Goal: Task Accomplishment & Management: Complete application form

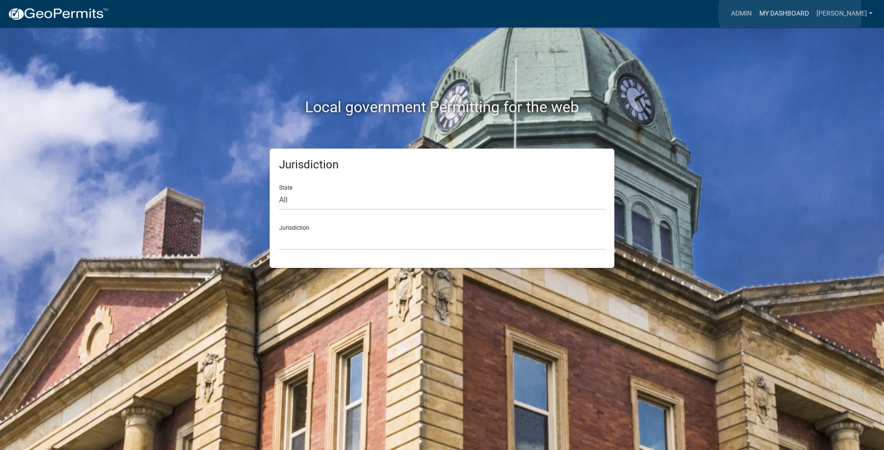
click at [790, 13] on link "My Dashboard" at bounding box center [783, 14] width 57 height 18
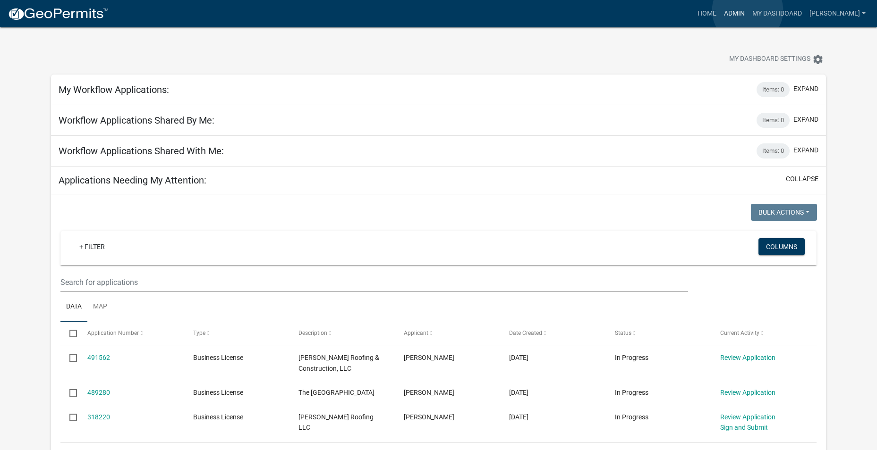
click at [747, 10] on link "Admin" at bounding box center [734, 14] width 28 height 18
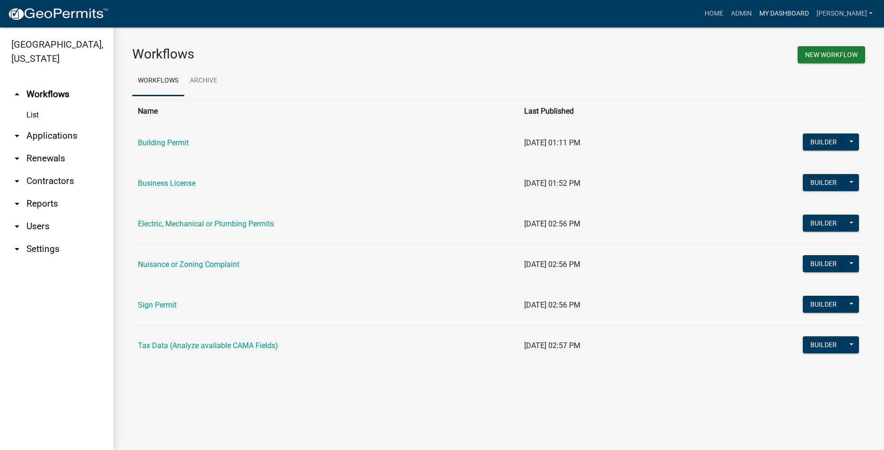
click at [783, 15] on link "My Dashboard" at bounding box center [783, 14] width 57 height 18
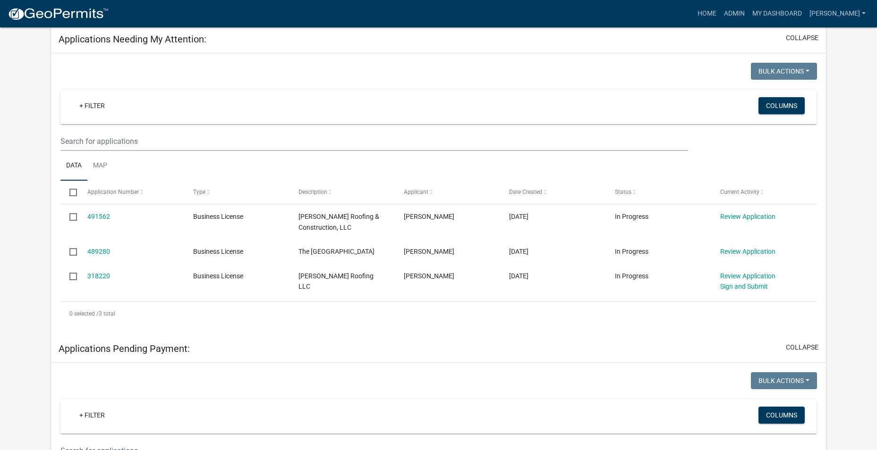
scroll to position [142, 0]
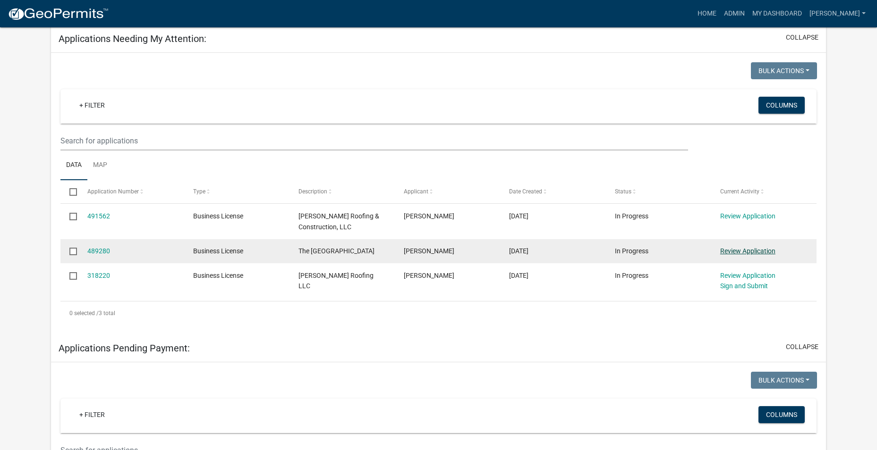
click at [740, 249] on link "Review Application" at bounding box center [747, 251] width 55 height 8
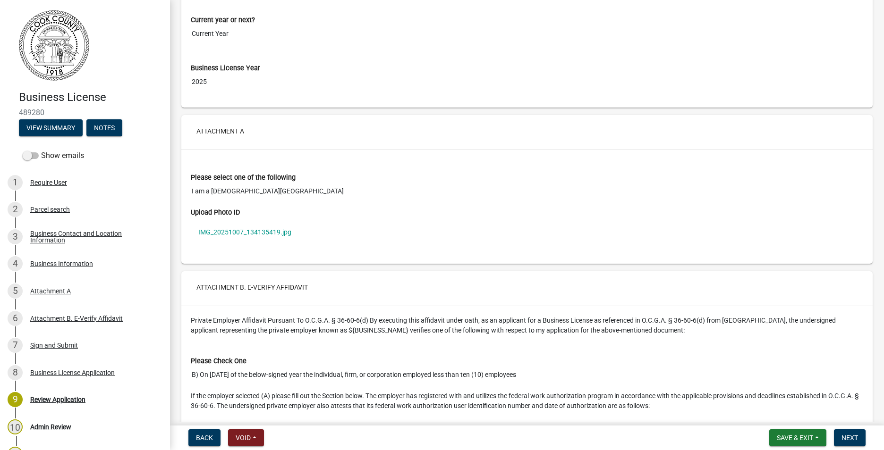
scroll to position [1983, 0]
click at [243, 229] on link "IMG_20251007_134135419.jpg" at bounding box center [527, 231] width 672 height 22
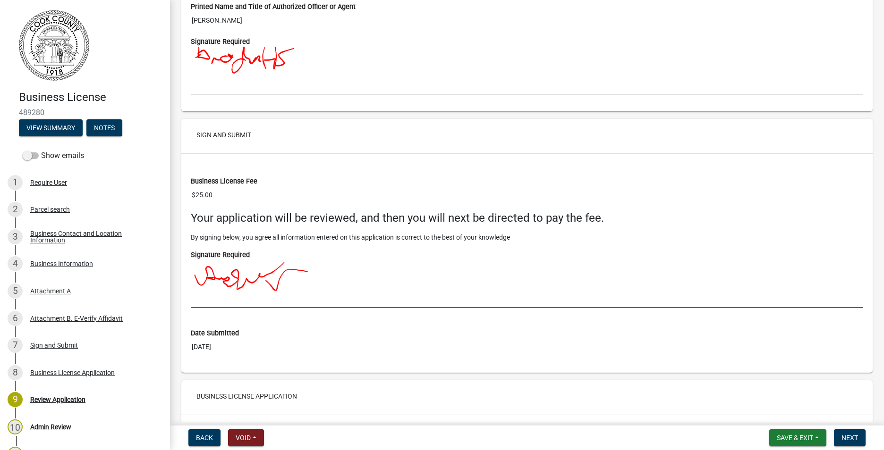
scroll to position [2643, 0]
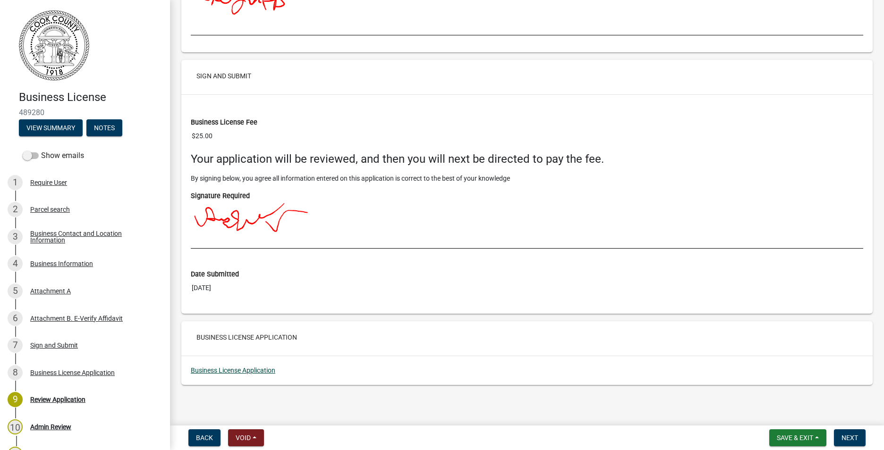
click at [254, 369] on link "Business License Application" at bounding box center [233, 371] width 85 height 8
